Goal: Information Seeking & Learning: Learn about a topic

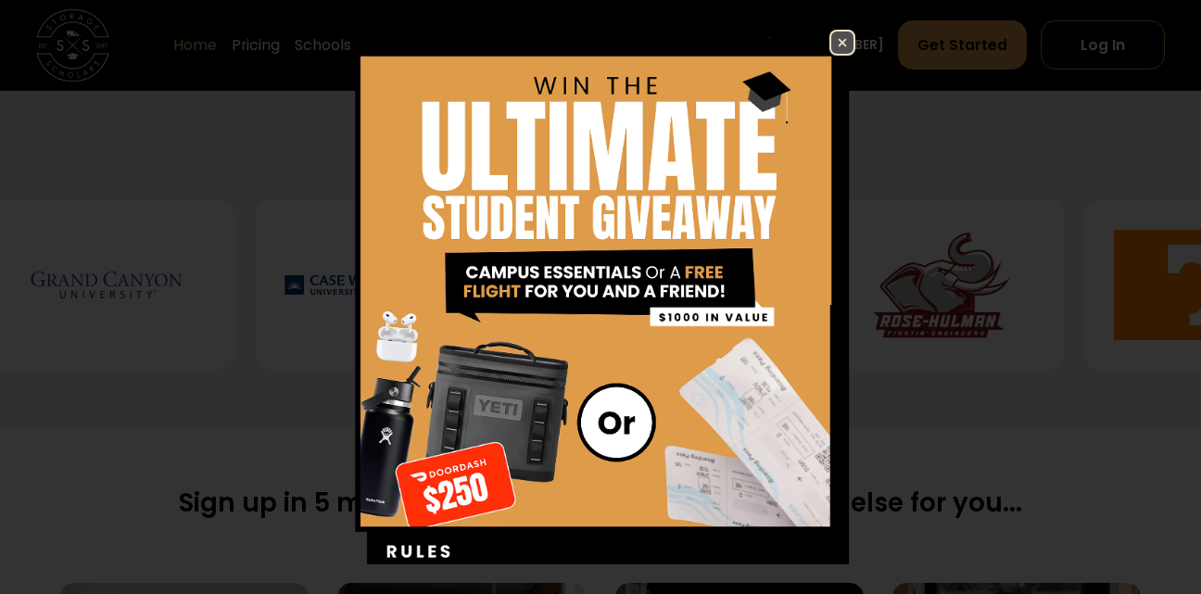
click at [851, 35] on img at bounding box center [842, 43] width 22 height 22
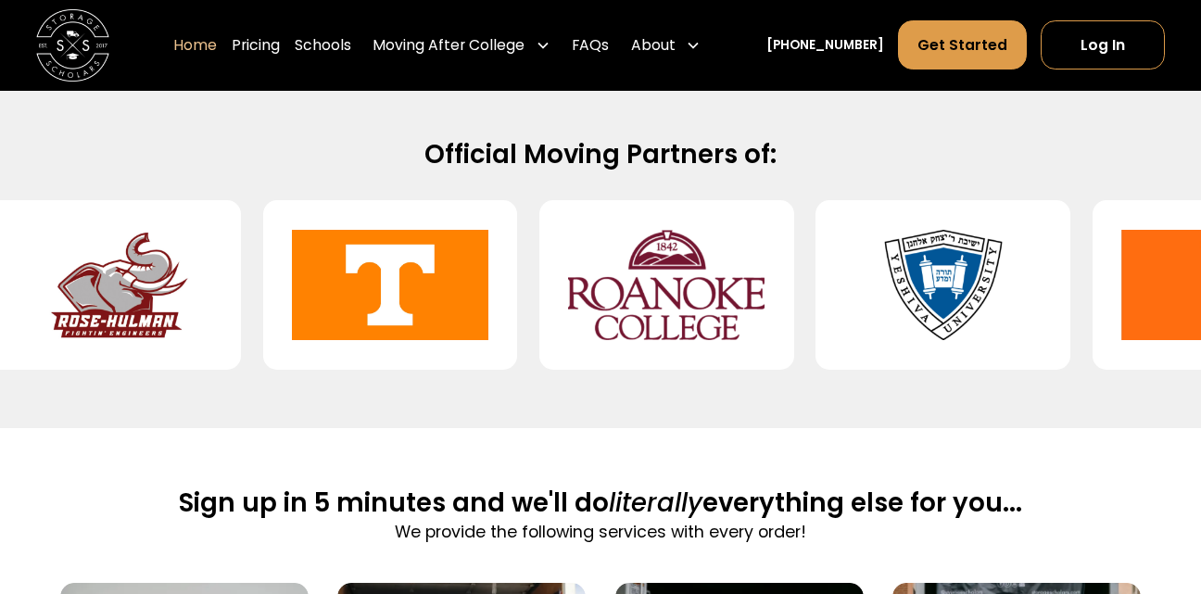
drag, startPoint x: 664, startPoint y: 312, endPoint x: 741, endPoint y: 267, distance: 89.3
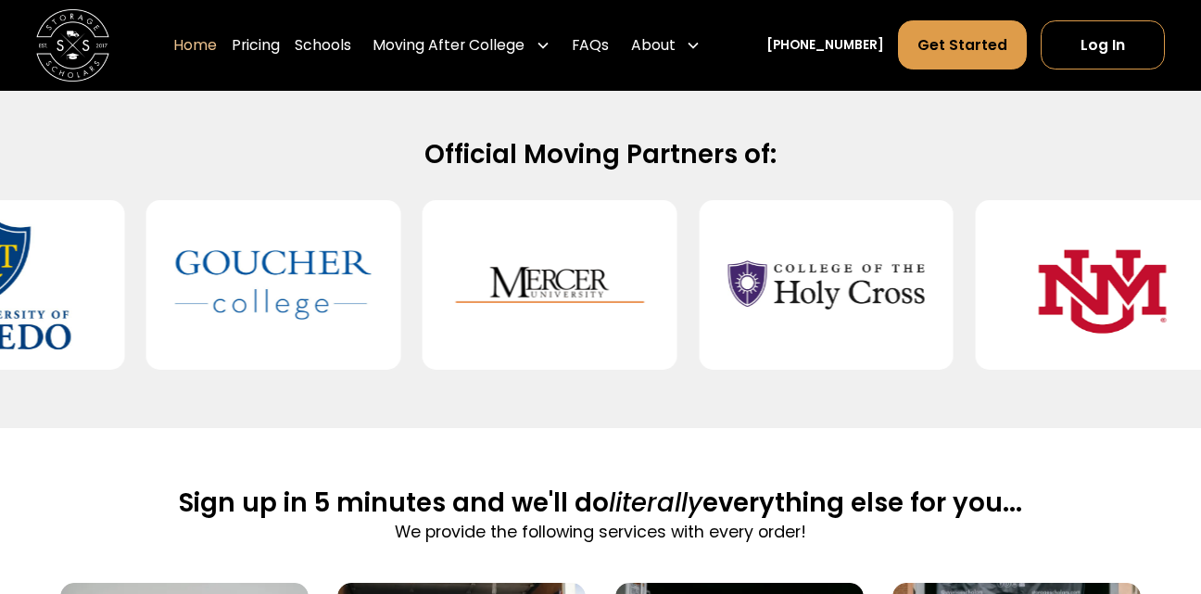
click at [771, 314] on div at bounding box center [826, 285] width 255 height 170
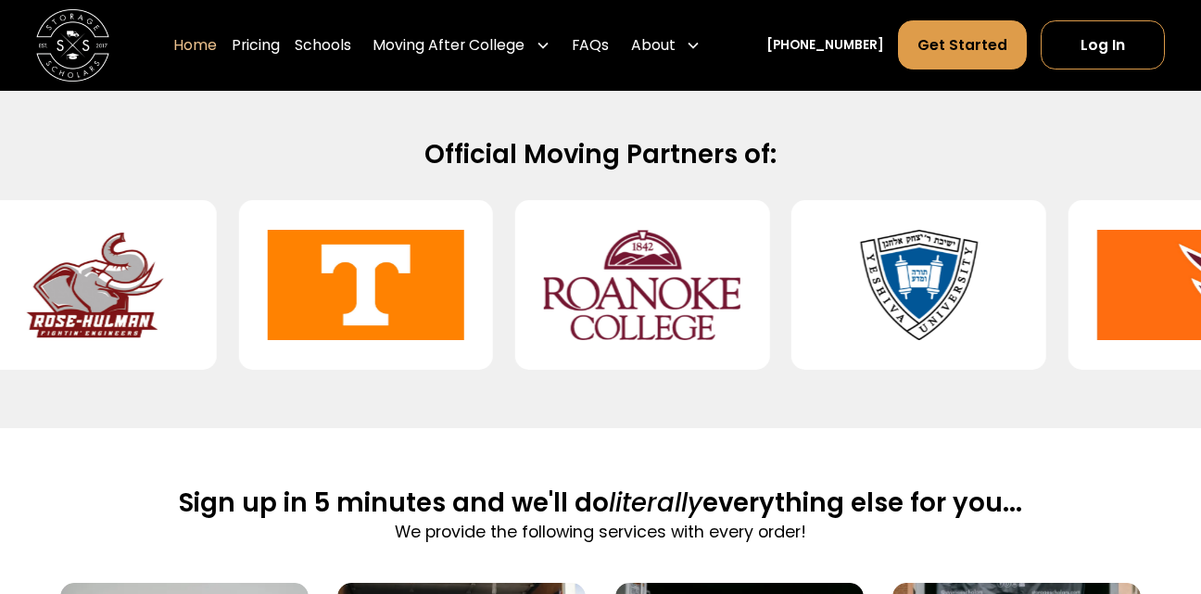
click at [362, 311] on img at bounding box center [366, 285] width 196 height 141
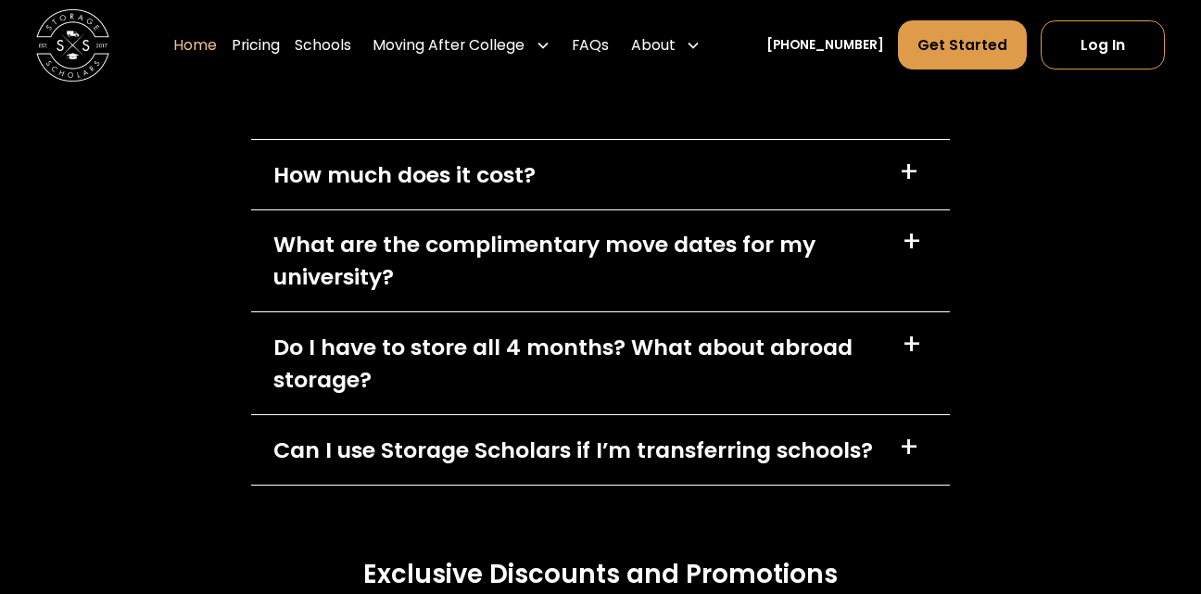
scroll to position [5178, 0]
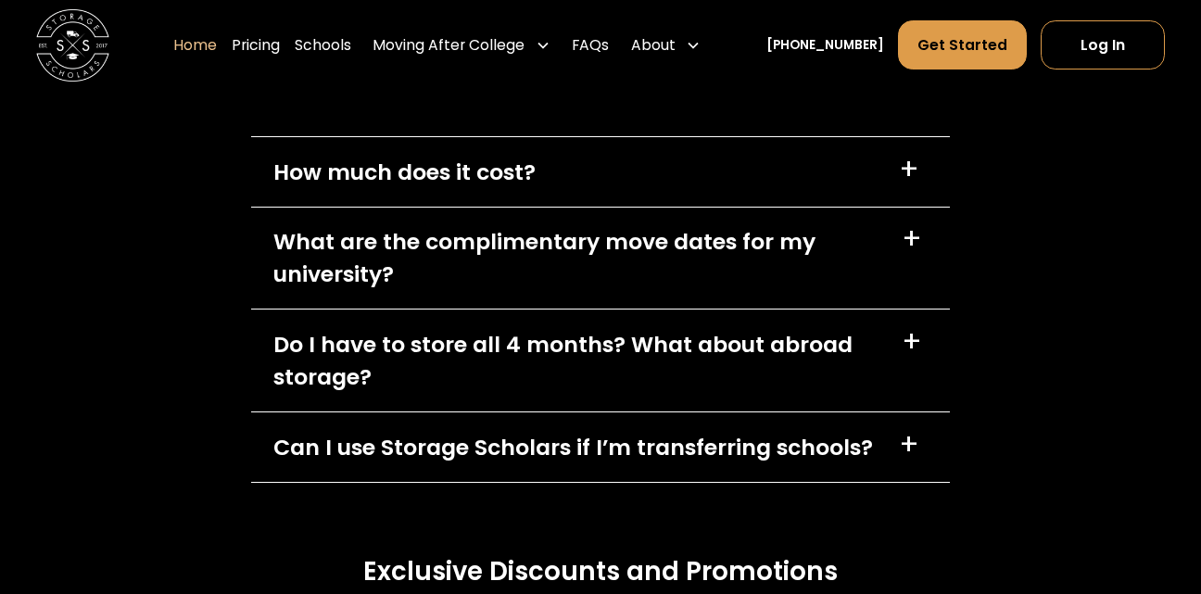
click at [374, 188] on div "How much does it cost?" at bounding box center [404, 172] width 262 height 32
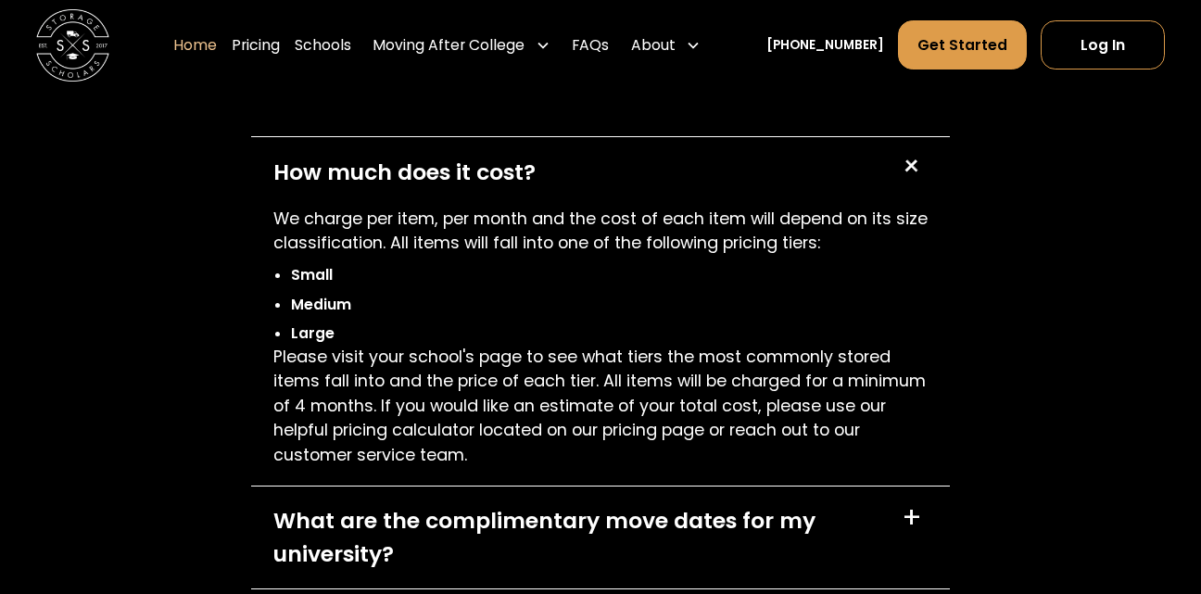
click at [456, 523] on div "What are the complimentary move dates for my university?" at bounding box center [576, 537] width 606 height 66
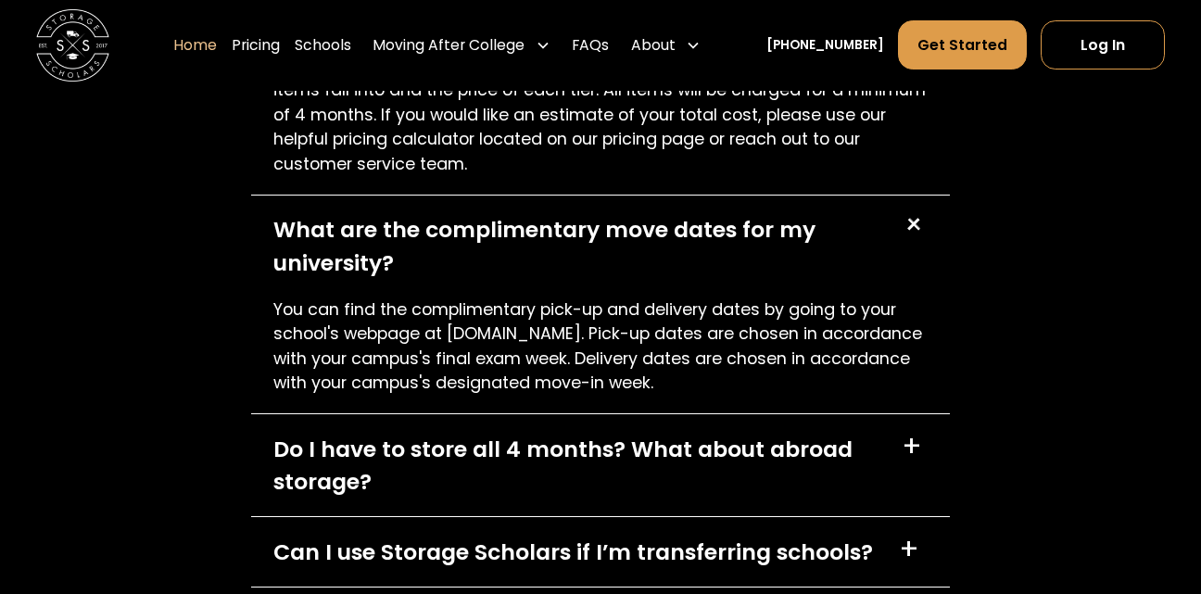
scroll to position [5474, 0]
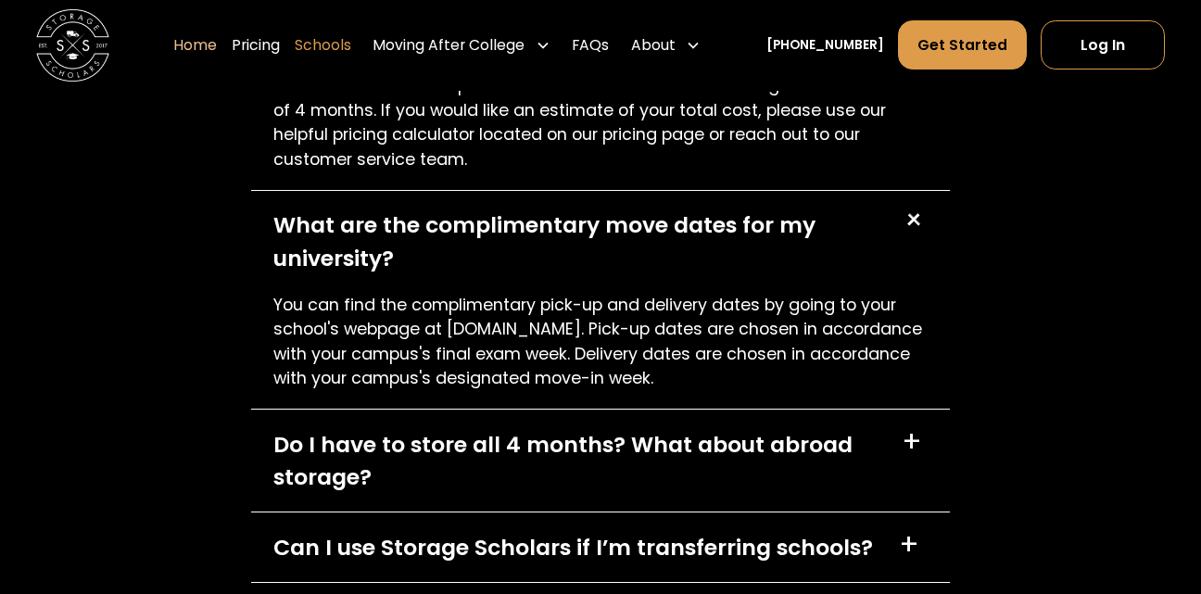
click at [351, 45] on link "Schools" at bounding box center [323, 45] width 57 height 51
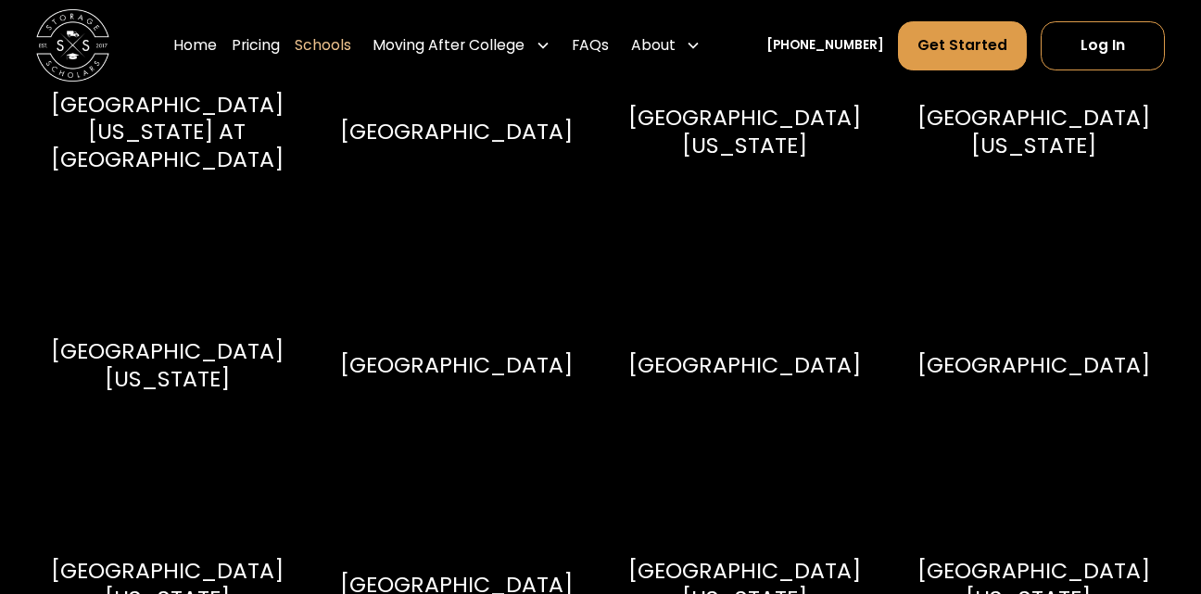
scroll to position [9994, 0]
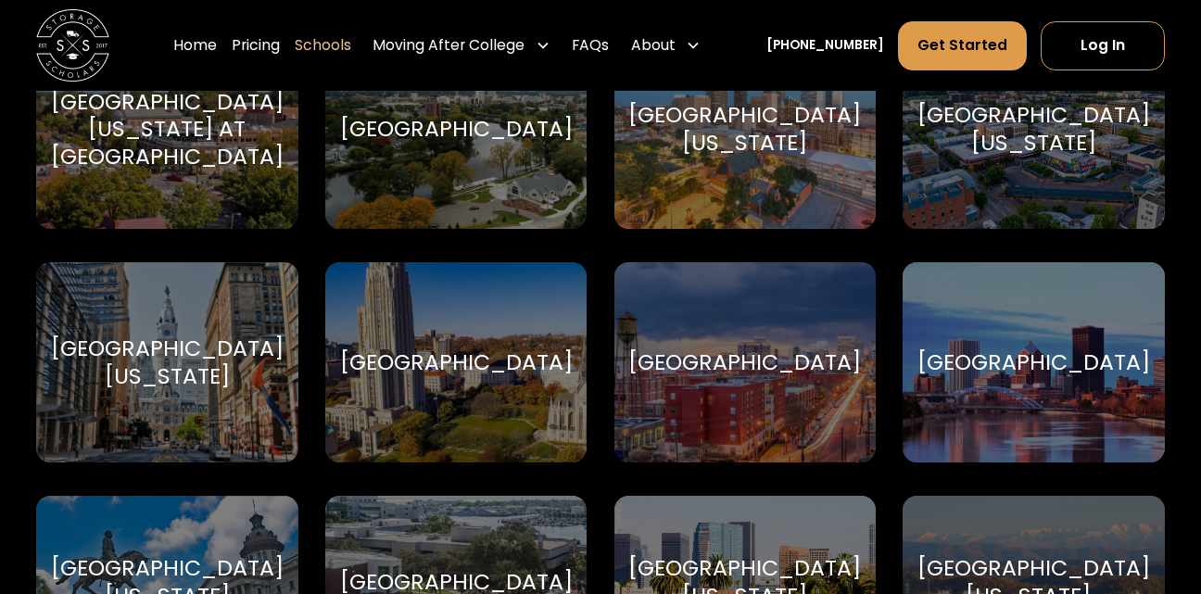
click at [220, 335] on div "[GEOGRAPHIC_DATA][US_STATE]" at bounding box center [167, 361] width 233 height 55
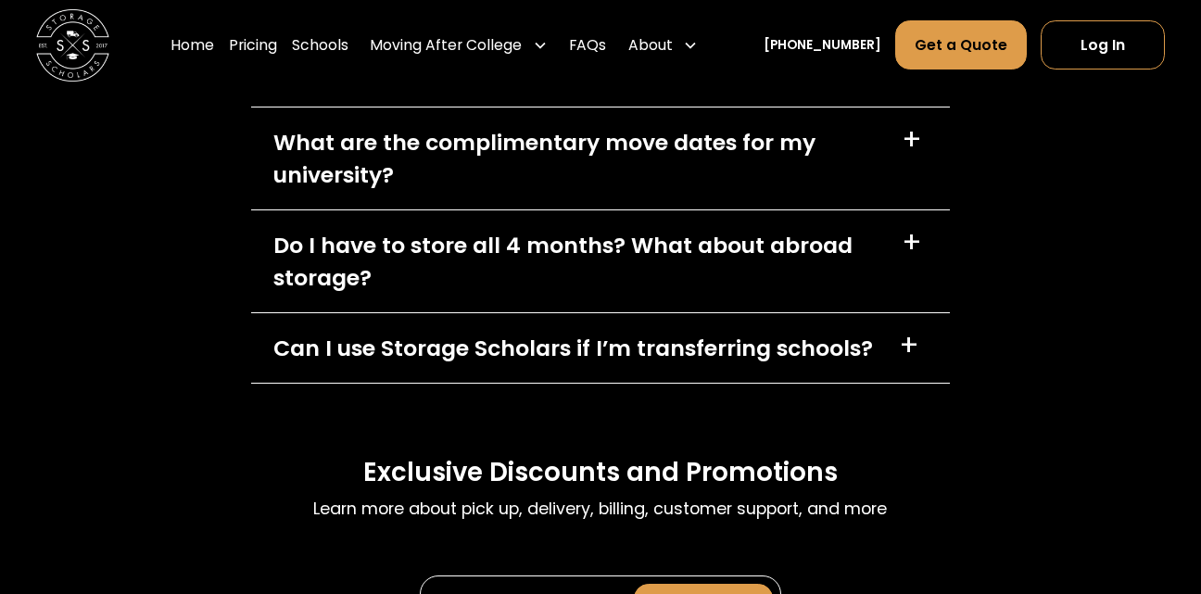
scroll to position [8827, 0]
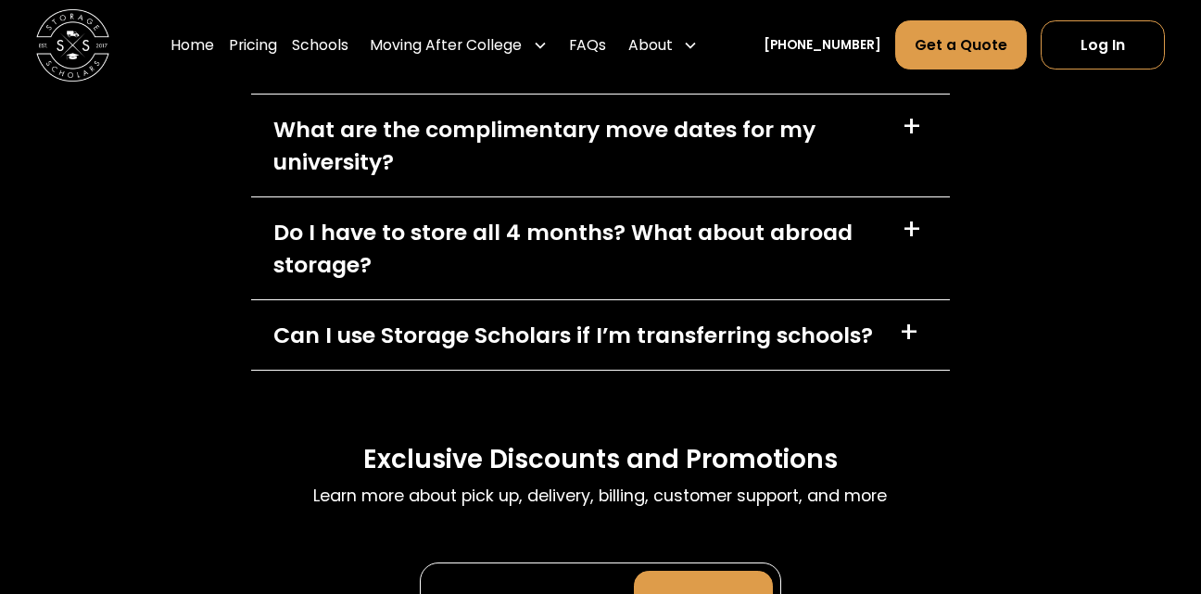
click at [602, 323] on div "Can I use Storage Scholars if I’m transferring schools?" at bounding box center [572, 335] width 599 height 32
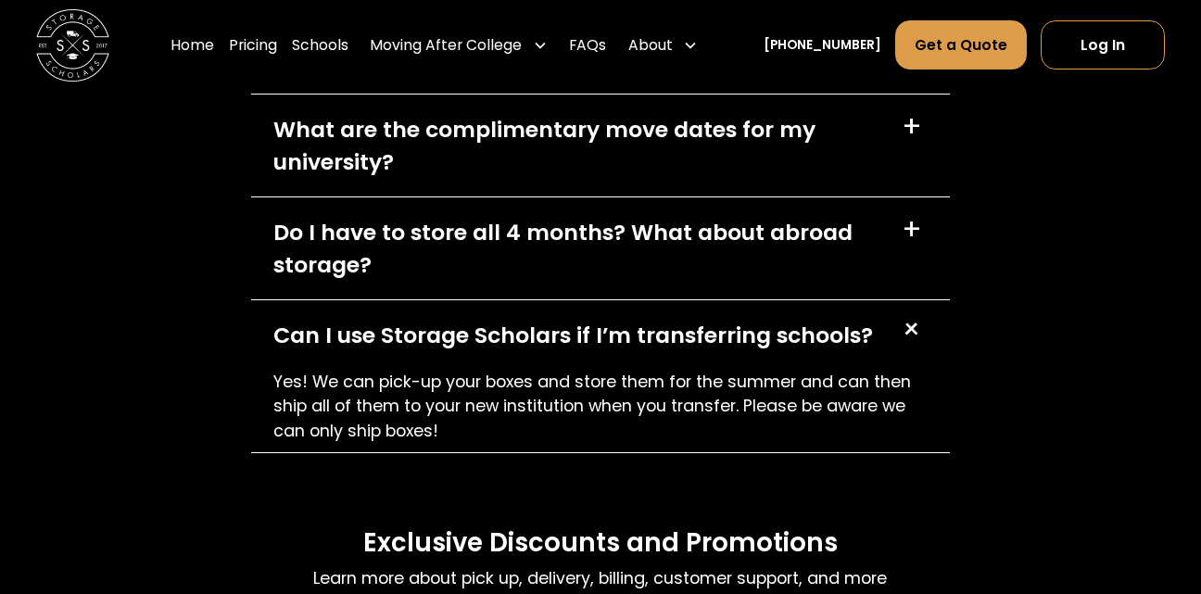
click at [602, 323] on div "Can I use Storage Scholars if I’m transferring schools?" at bounding box center [572, 335] width 599 height 32
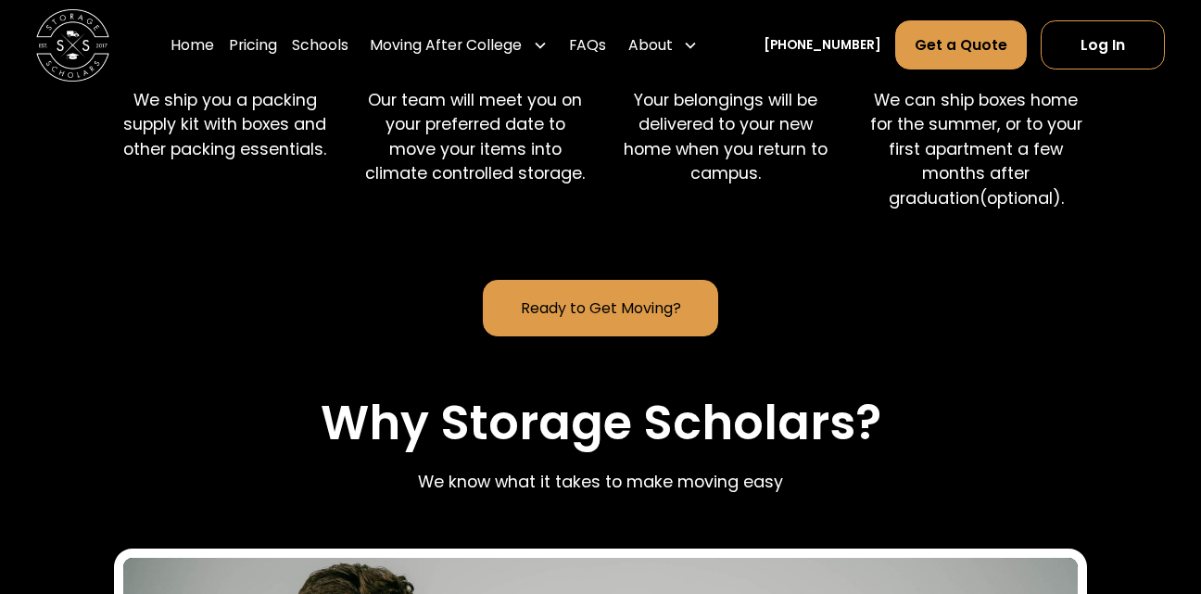
scroll to position [854, 0]
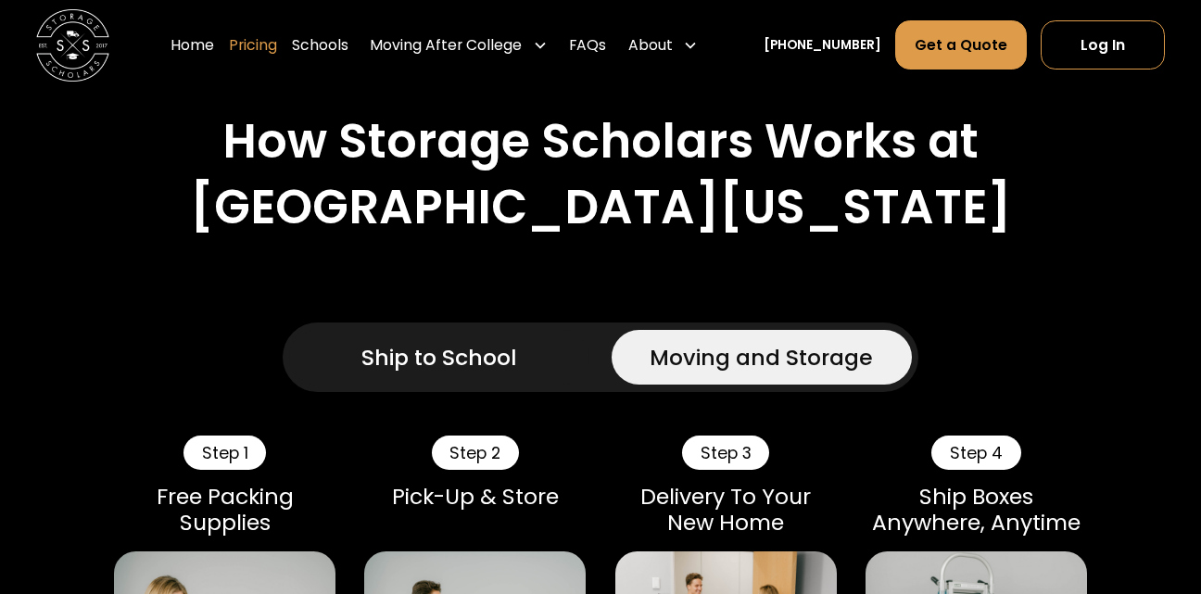
click at [277, 49] on link "Pricing" at bounding box center [253, 45] width 48 height 51
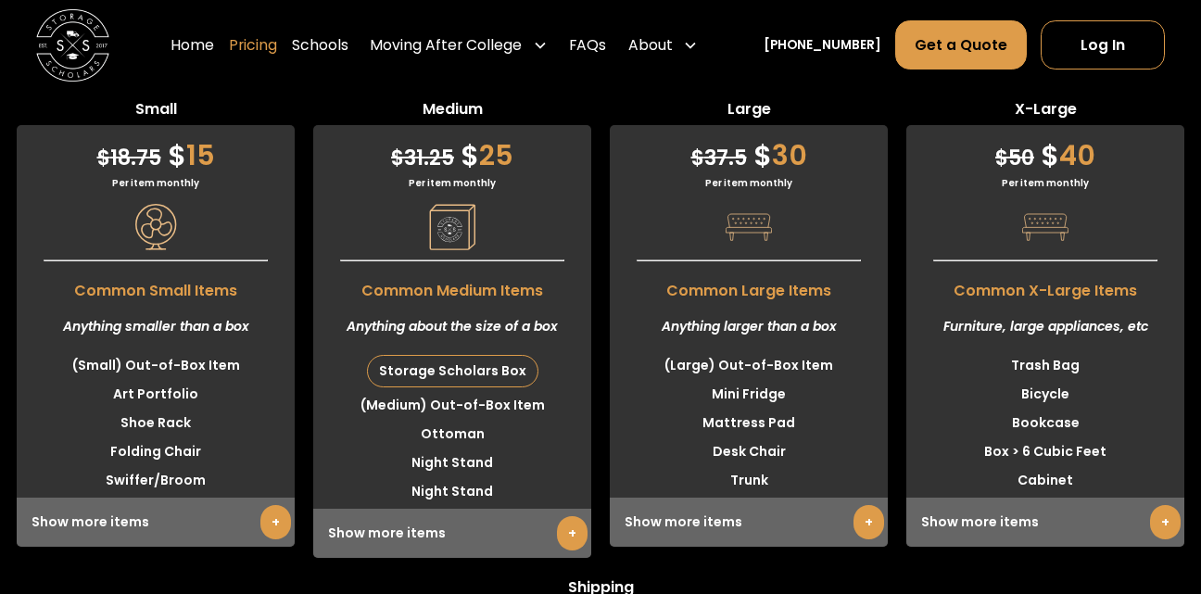
scroll to position [5319, 0]
click at [214, 50] on link "Home" at bounding box center [192, 45] width 44 height 51
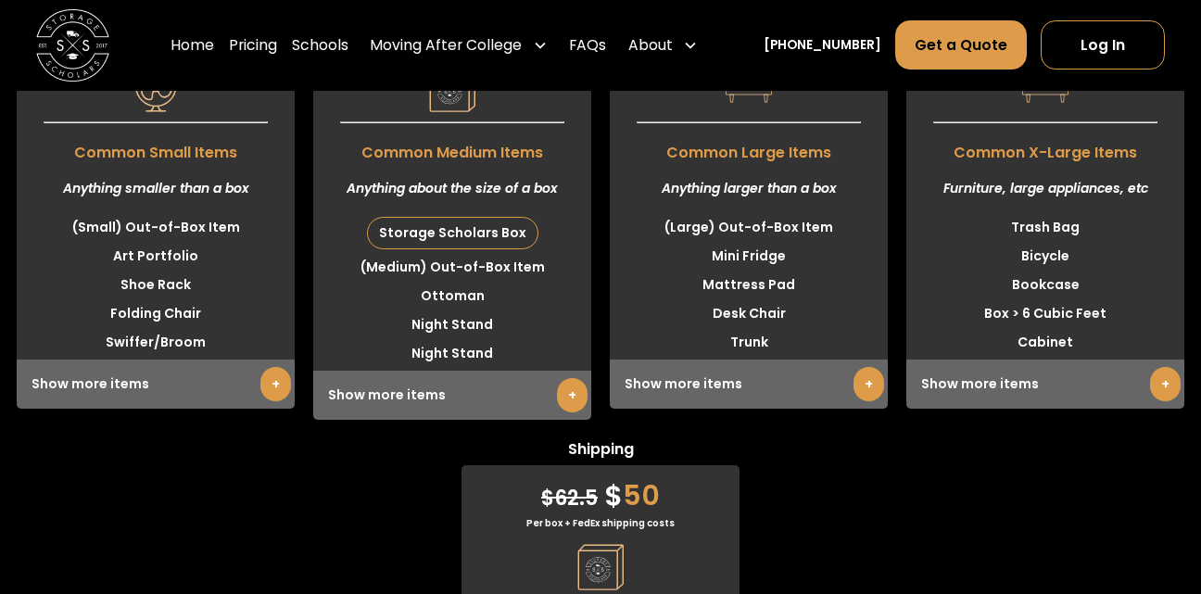
scroll to position [5444, 0]
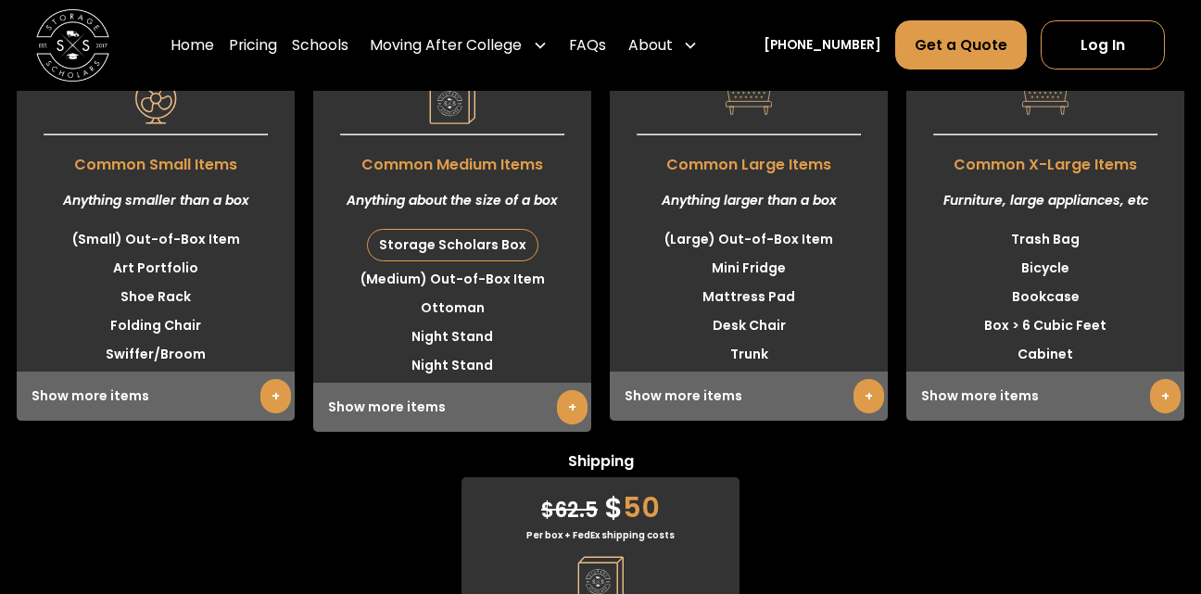
click at [861, 387] on link "+" at bounding box center [868, 396] width 31 height 34
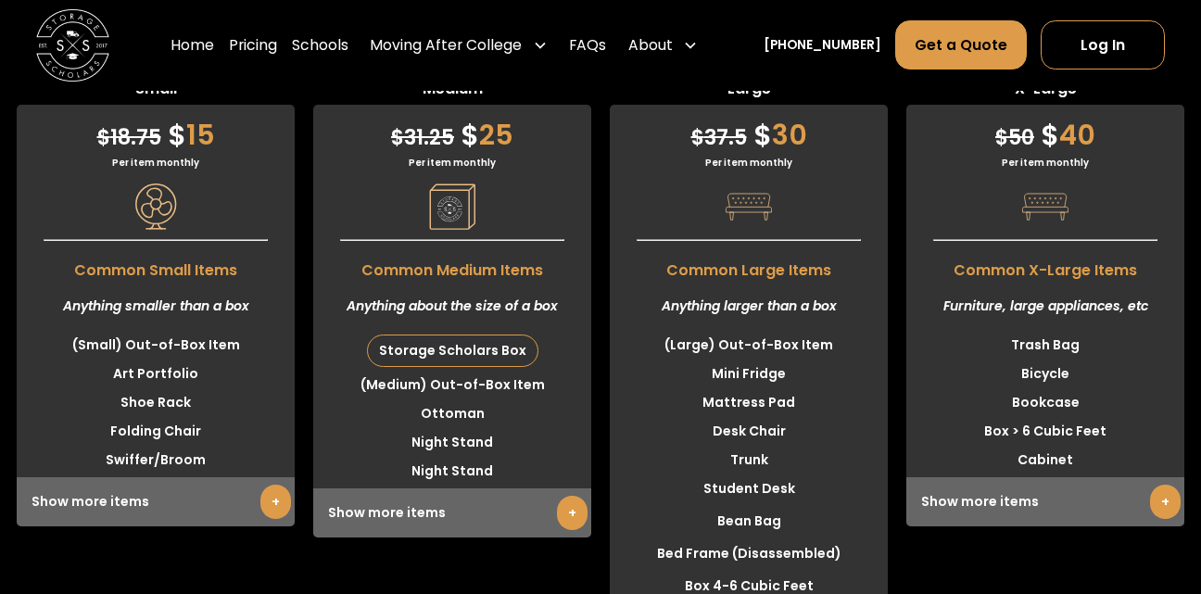
scroll to position [5339, 0]
click at [266, 494] on link "+" at bounding box center [275, 502] width 31 height 34
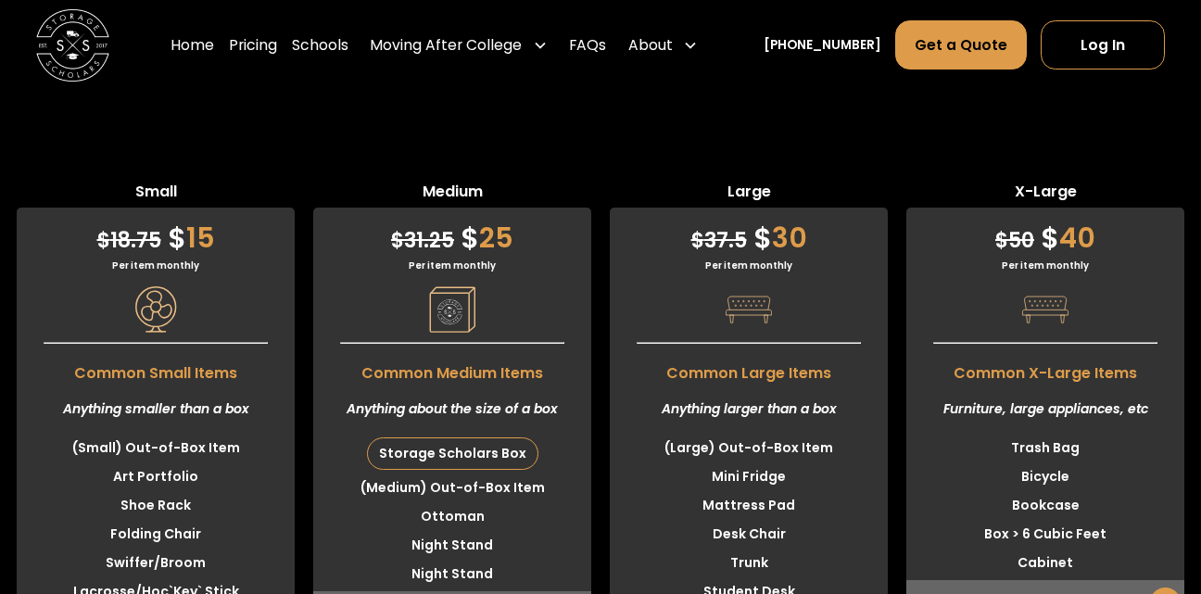
scroll to position [5228, 0]
